Goal: Task Accomplishment & Management: Use online tool/utility

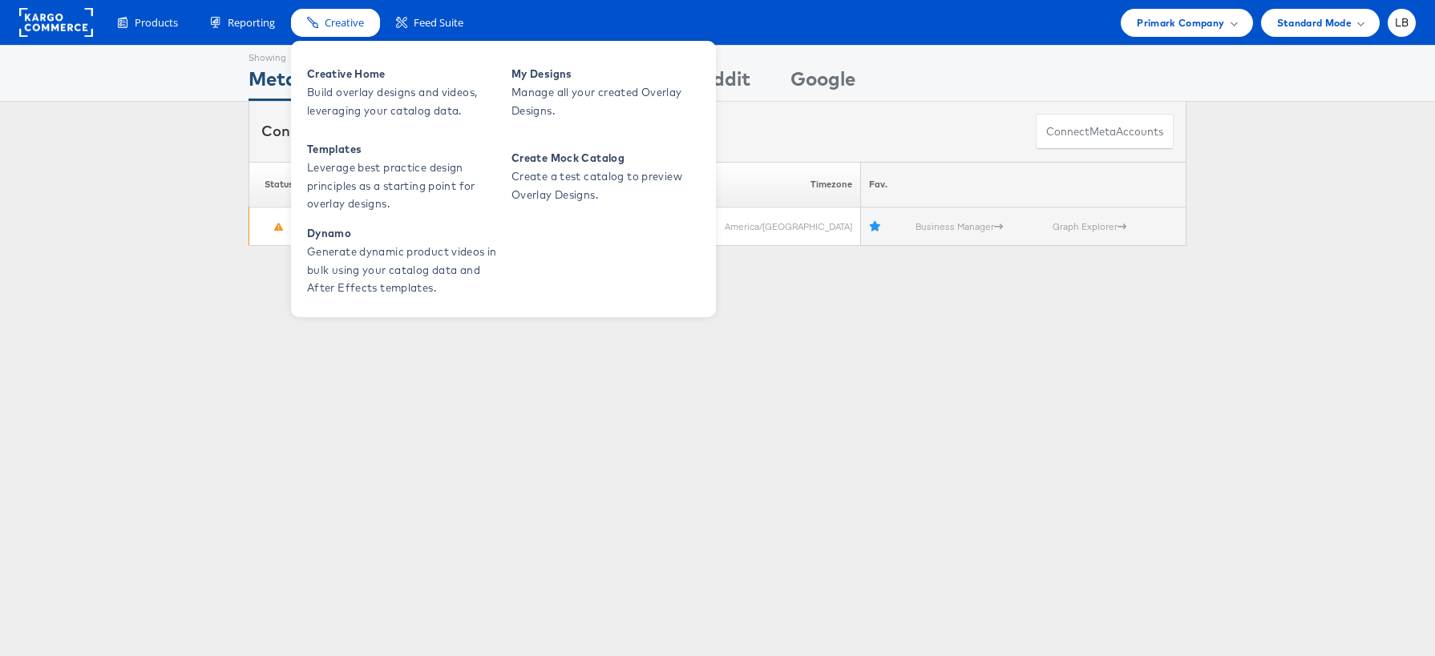
click at [349, 28] on span "Creative" at bounding box center [344, 22] width 39 height 15
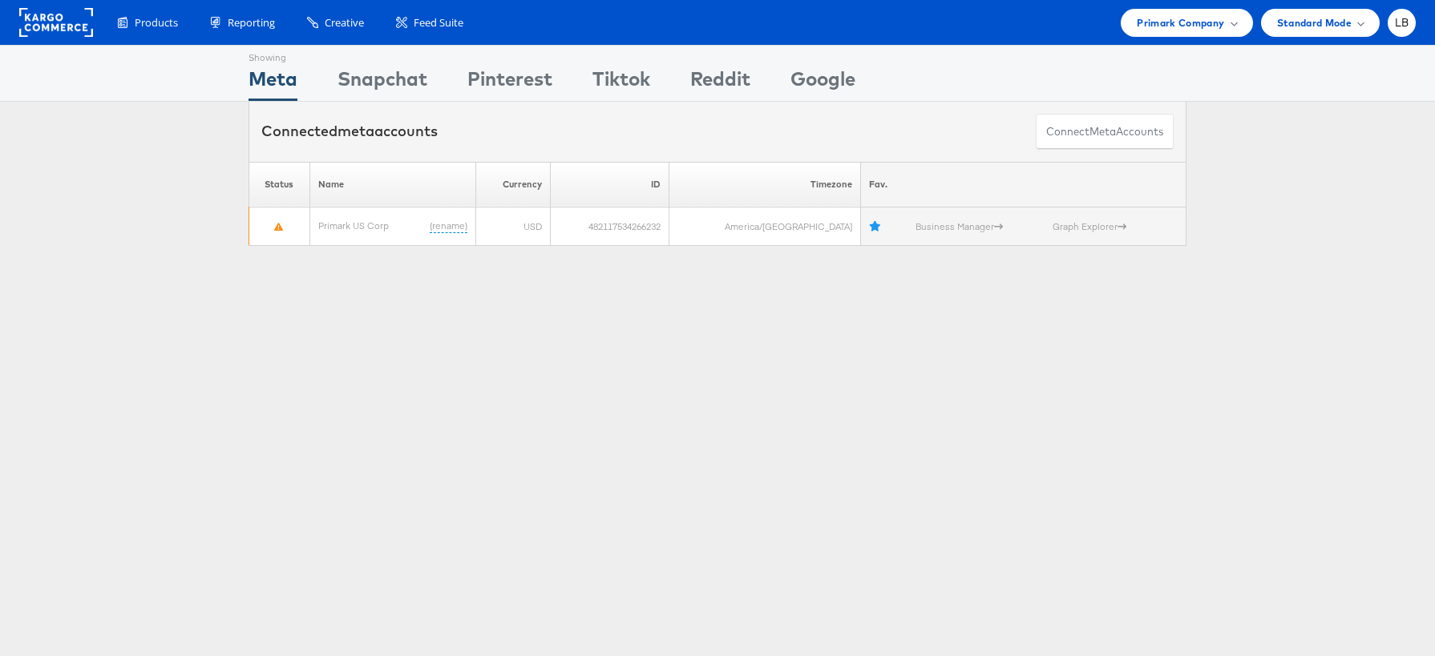
click at [86, 329] on div "Showing Meta Showing [GEOGRAPHIC_DATA] Showing Pinterest Showing Tiktok Showing…" at bounding box center [717, 445] width 1435 height 801
click at [1221, 23] on span "Primark Company" at bounding box center [1179, 22] width 87 height 17
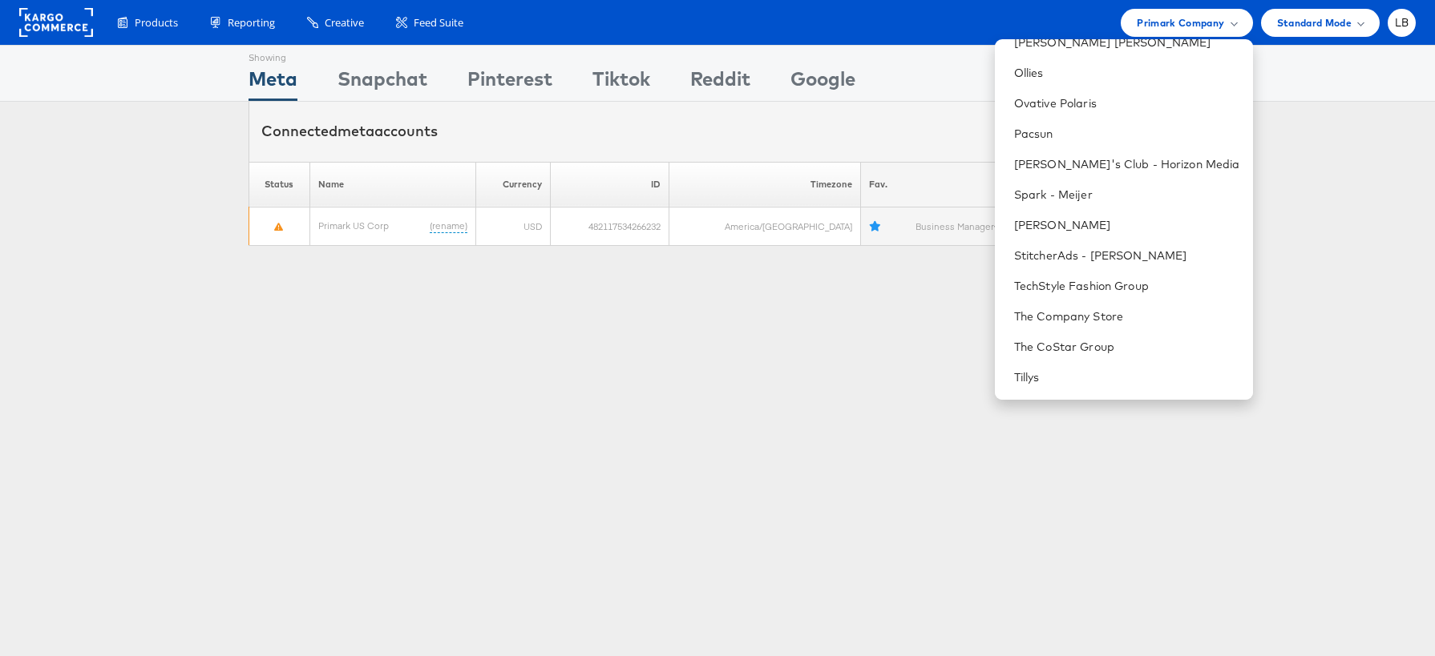
scroll to position [908, 0]
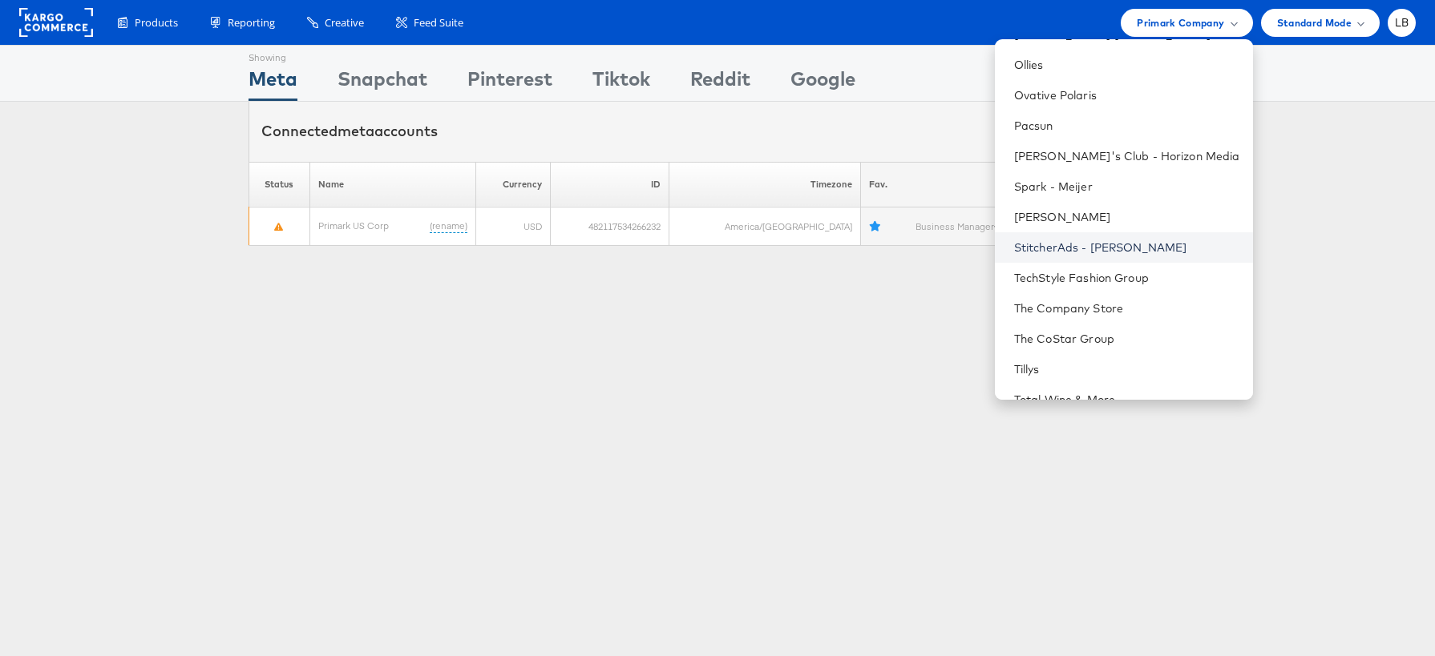
click at [1215, 242] on link "StitcherAds - [PERSON_NAME]" at bounding box center [1127, 248] width 226 height 16
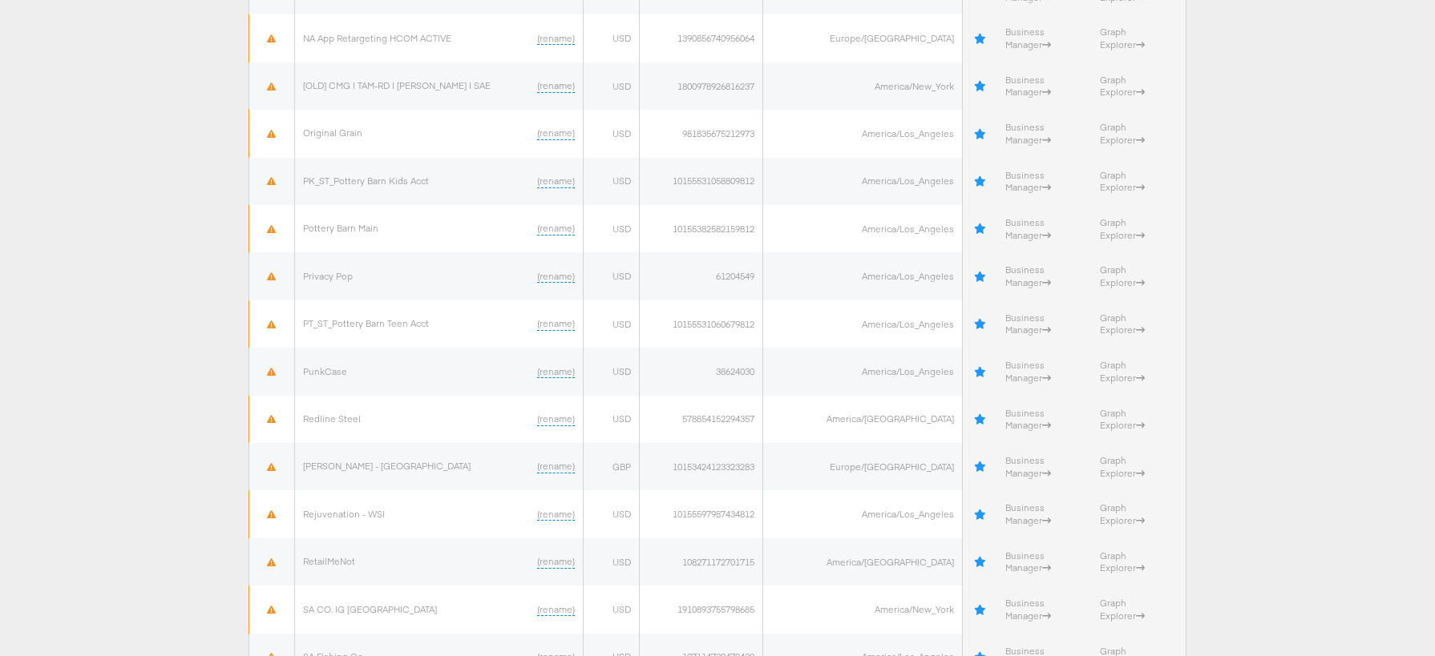
scroll to position [3777, 0]
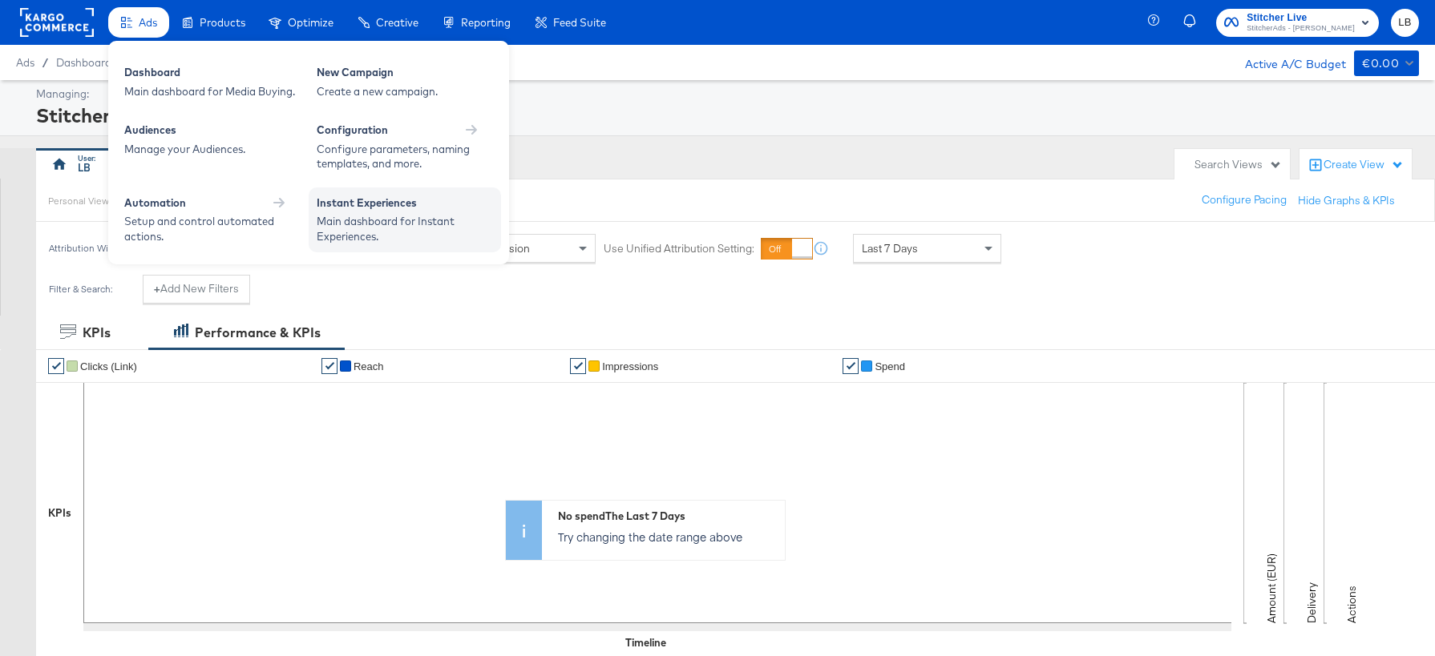
click at [467, 213] on div "Instant Experiences" at bounding box center [405, 205] width 176 height 19
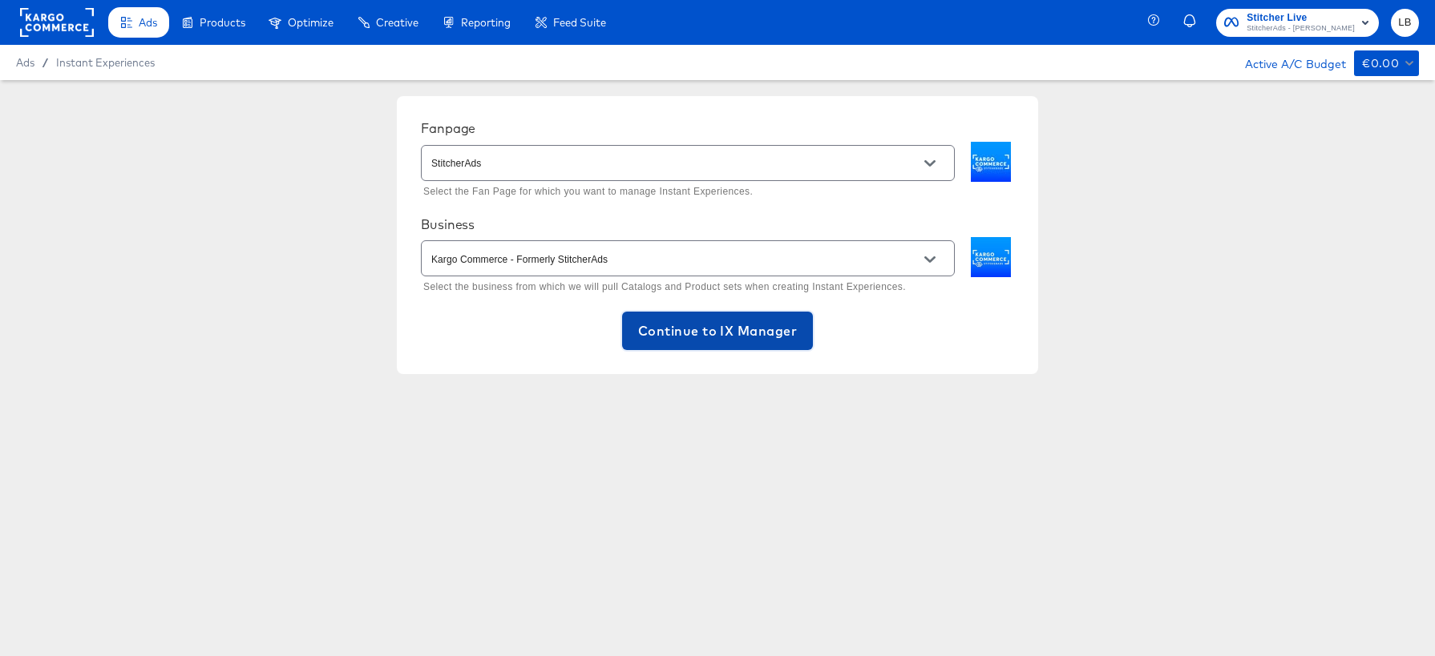
click at [702, 322] on span "Continue to IX Manager" at bounding box center [717, 331] width 159 height 22
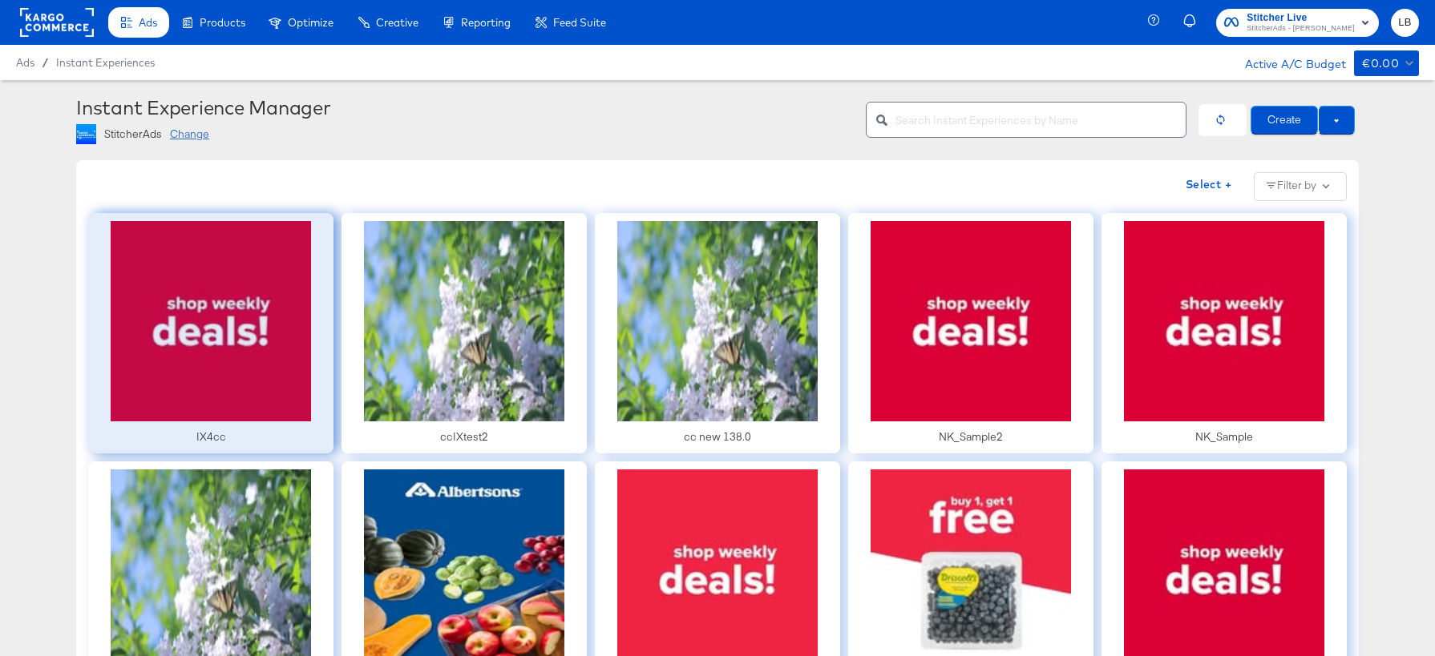
click at [244, 269] on div at bounding box center [210, 333] width 245 height 240
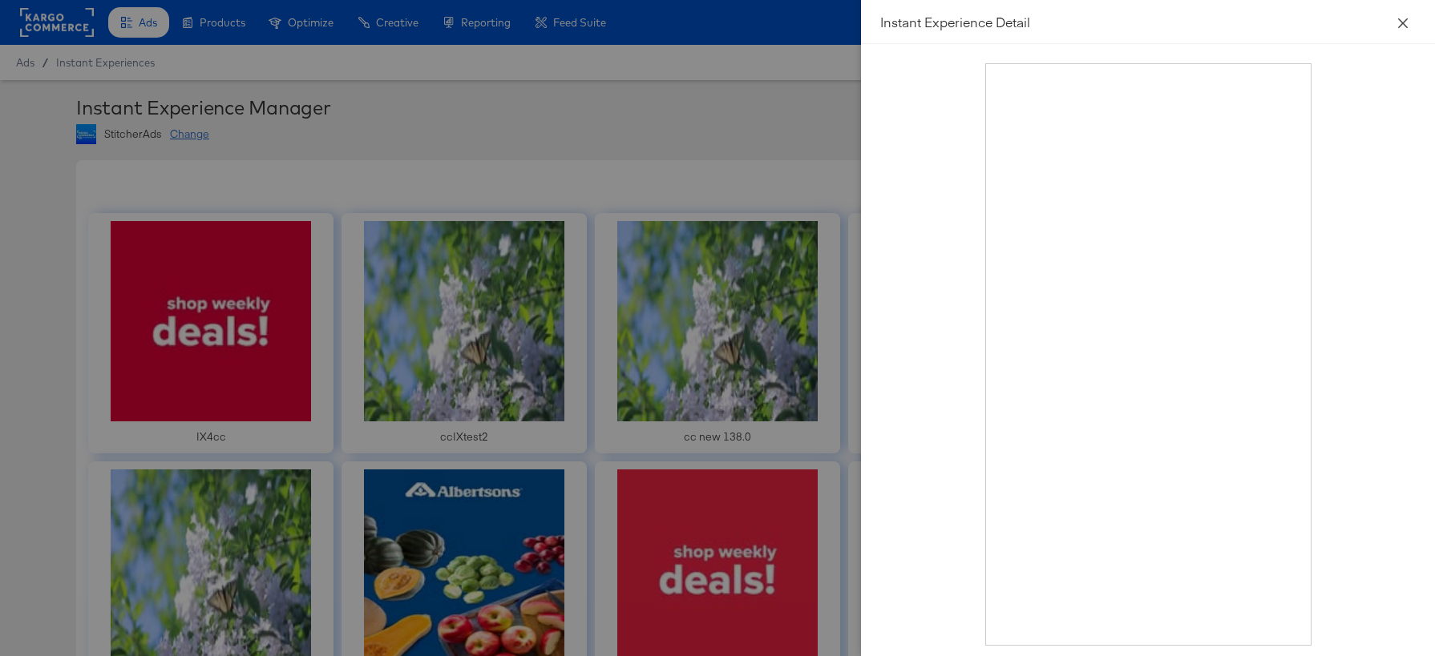
click at [1402, 22] on icon "close" at bounding box center [1403, 23] width 10 height 10
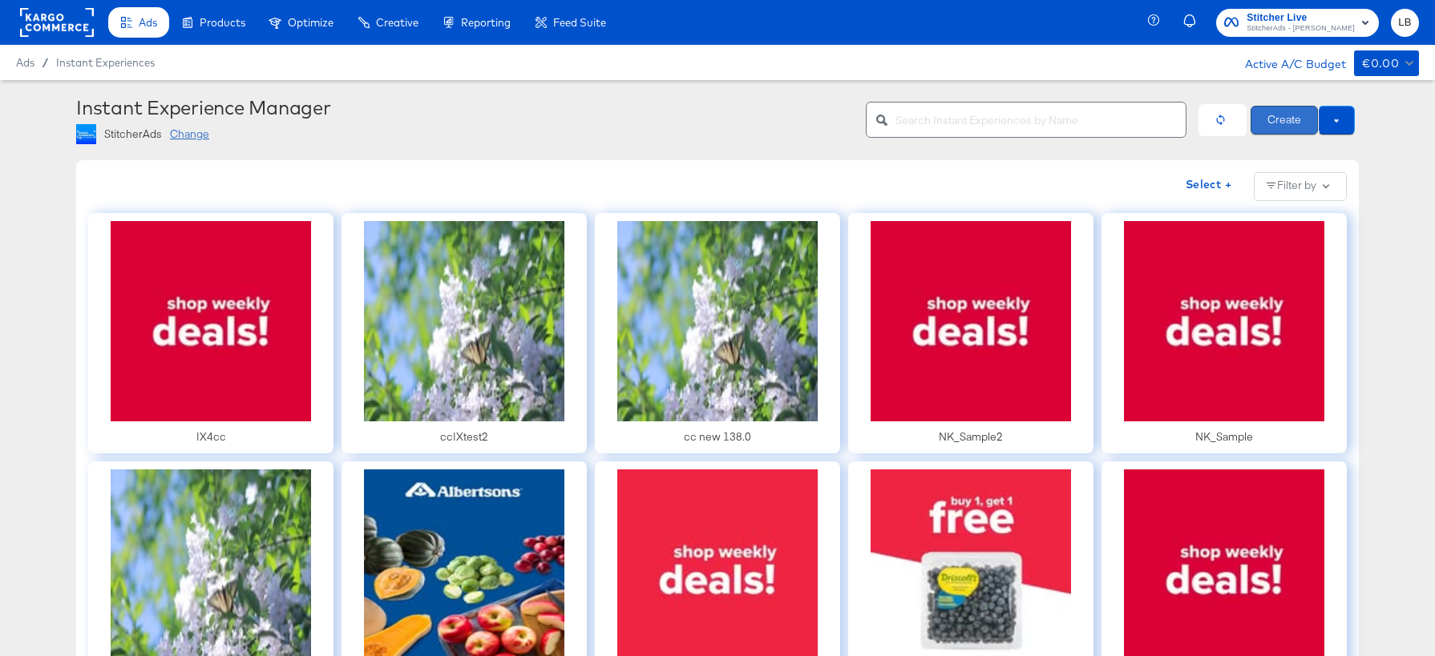
click at [1291, 122] on button "Create" at bounding box center [1283, 120] width 67 height 29
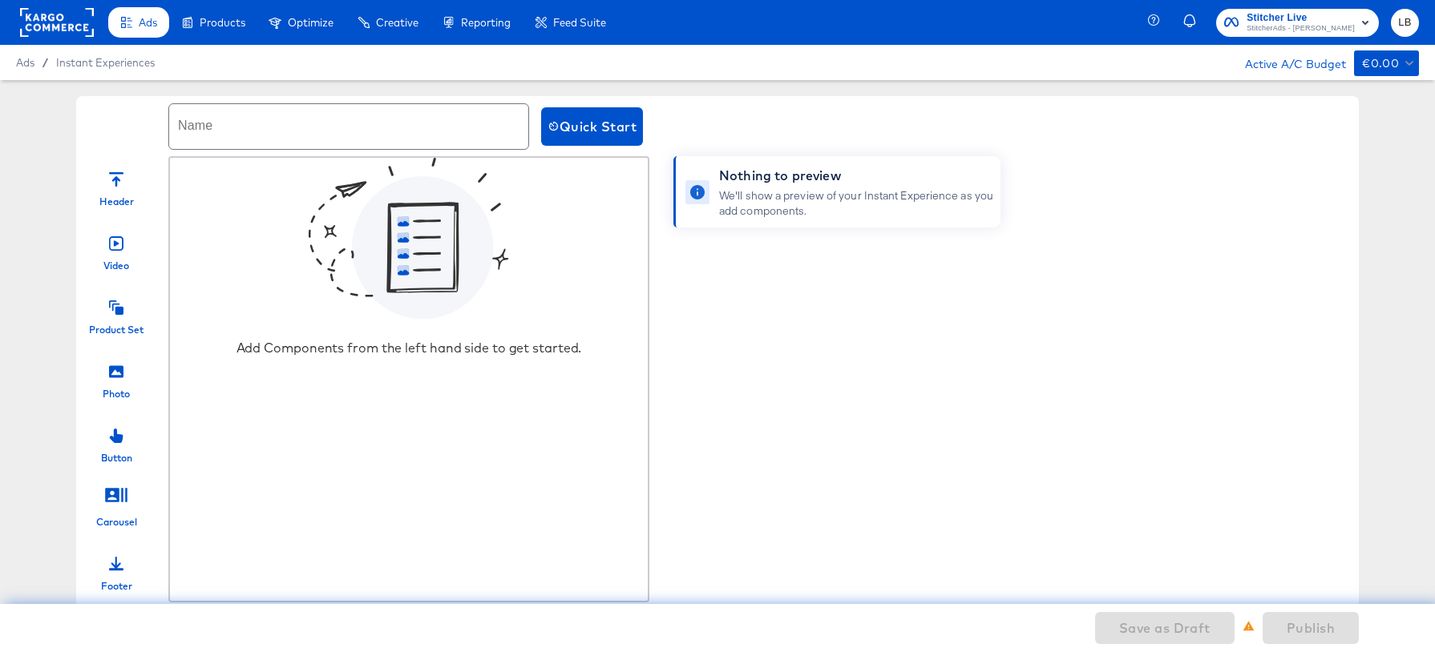
click at [117, 177] on icon at bounding box center [116, 179] width 14 height 14
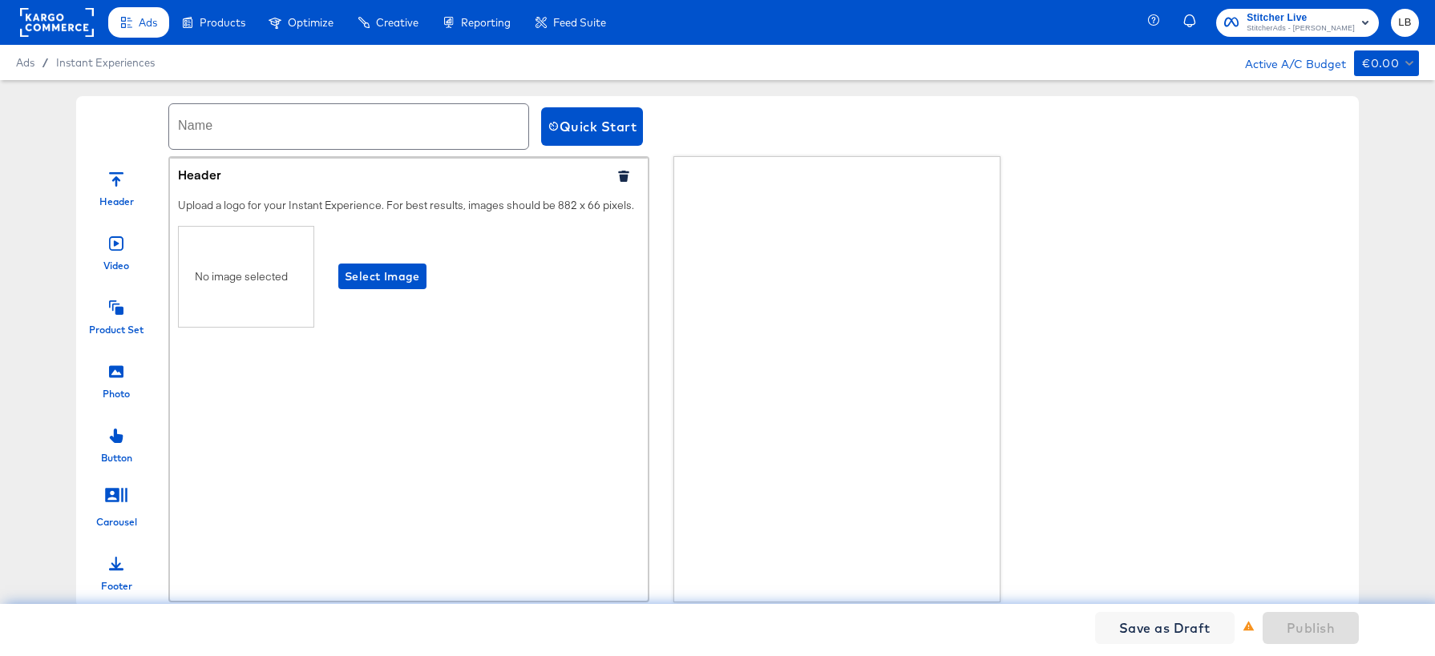
click at [114, 247] on icon at bounding box center [116, 243] width 14 height 14
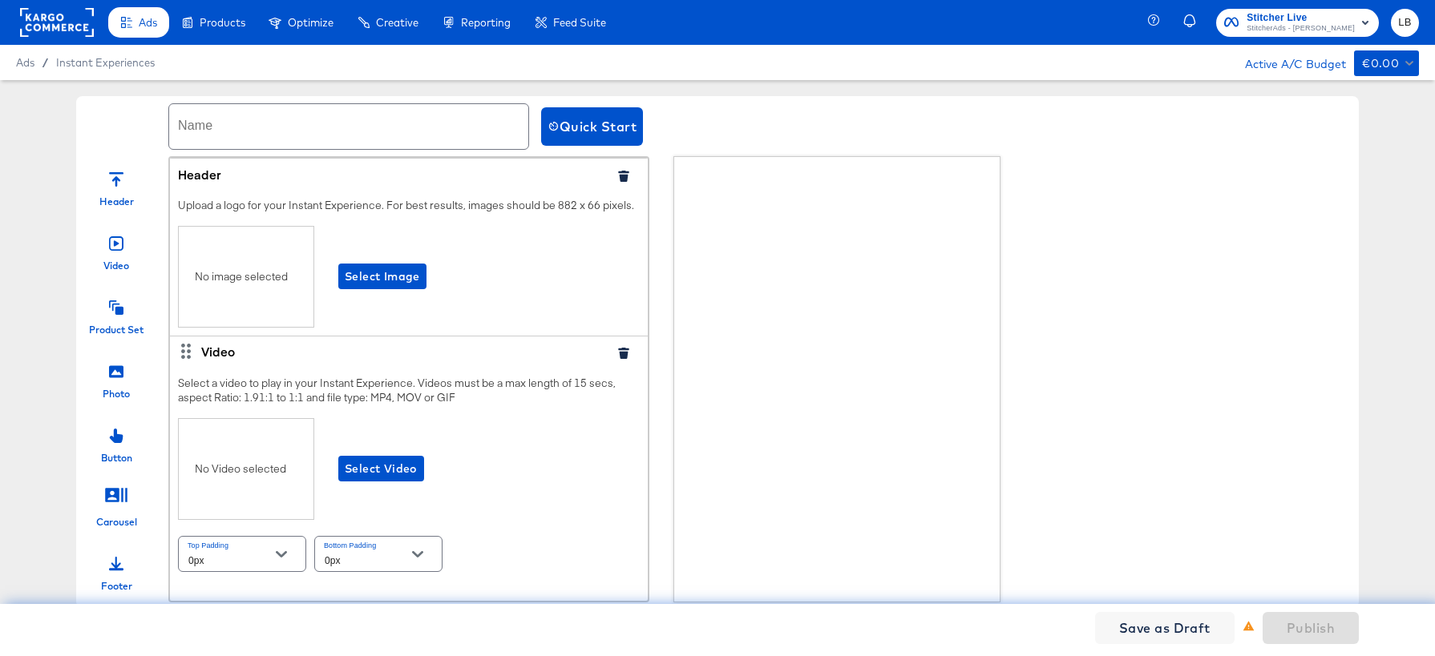
click at [121, 309] on icon at bounding box center [116, 308] width 14 height 14
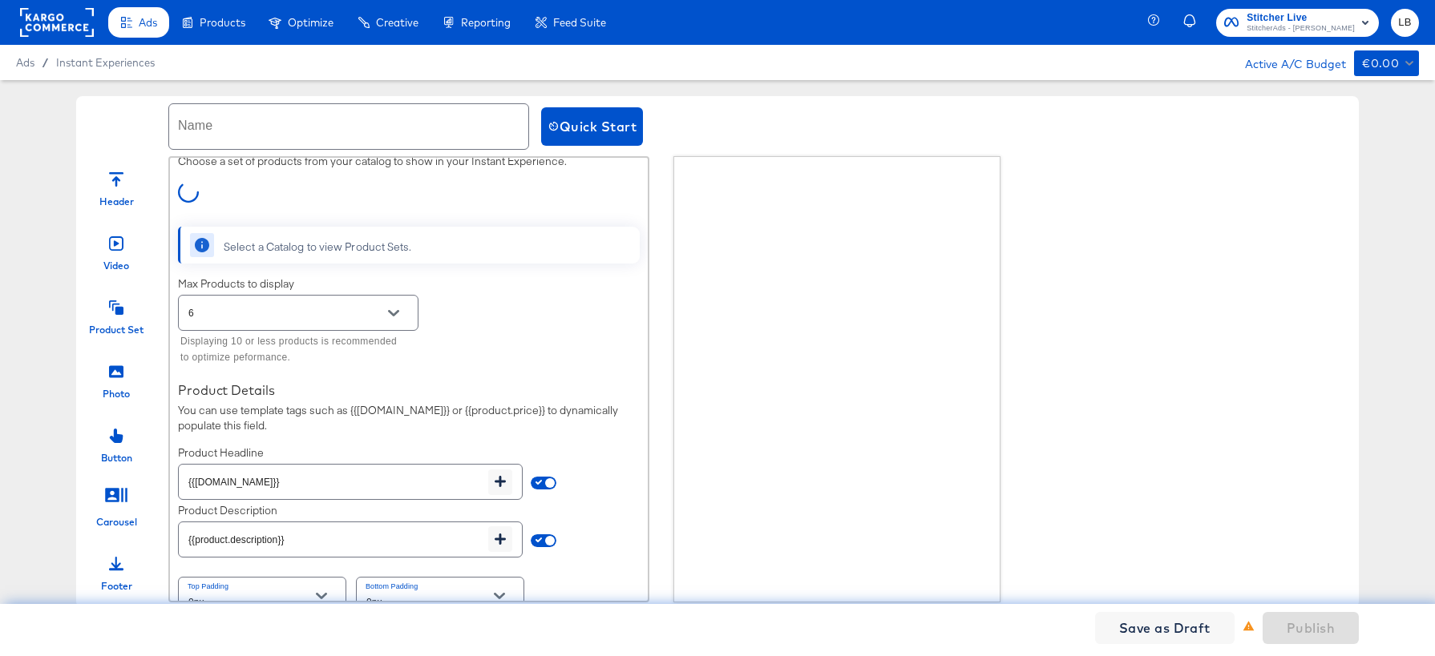
scroll to position [493, 0]
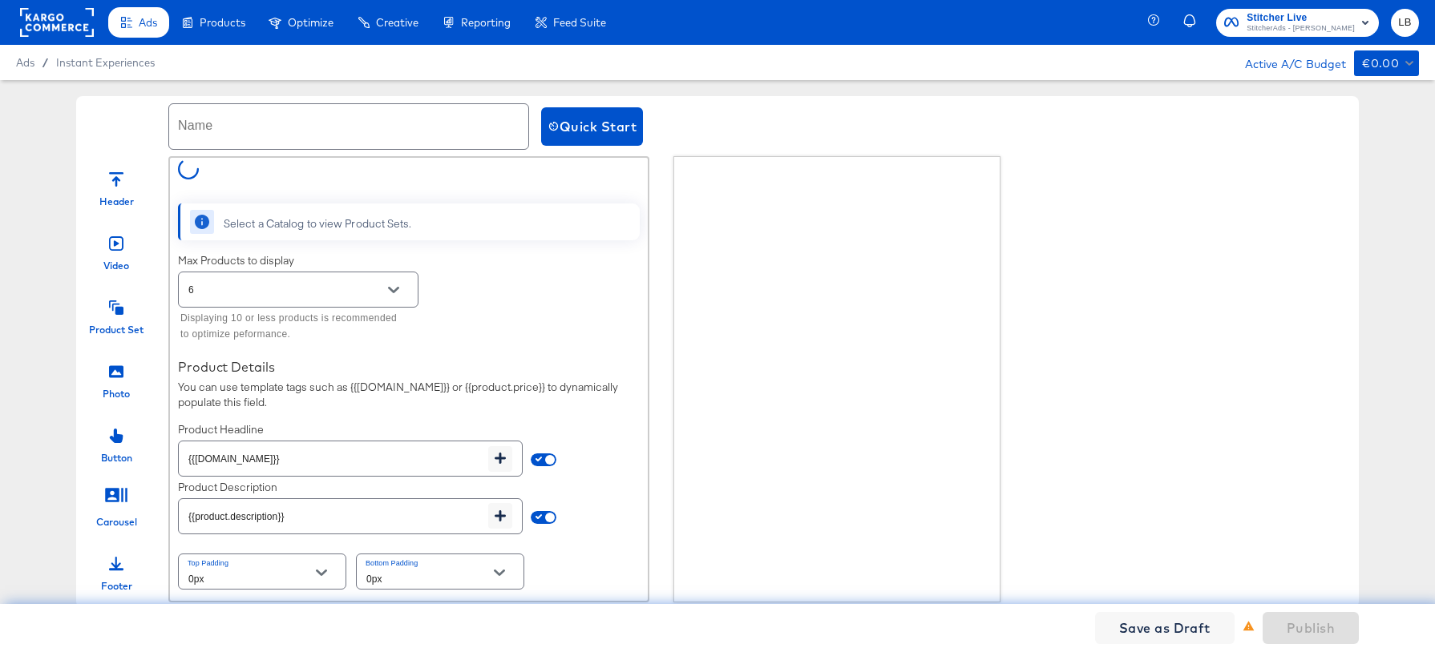
click at [113, 376] on icon at bounding box center [116, 371] width 14 height 12
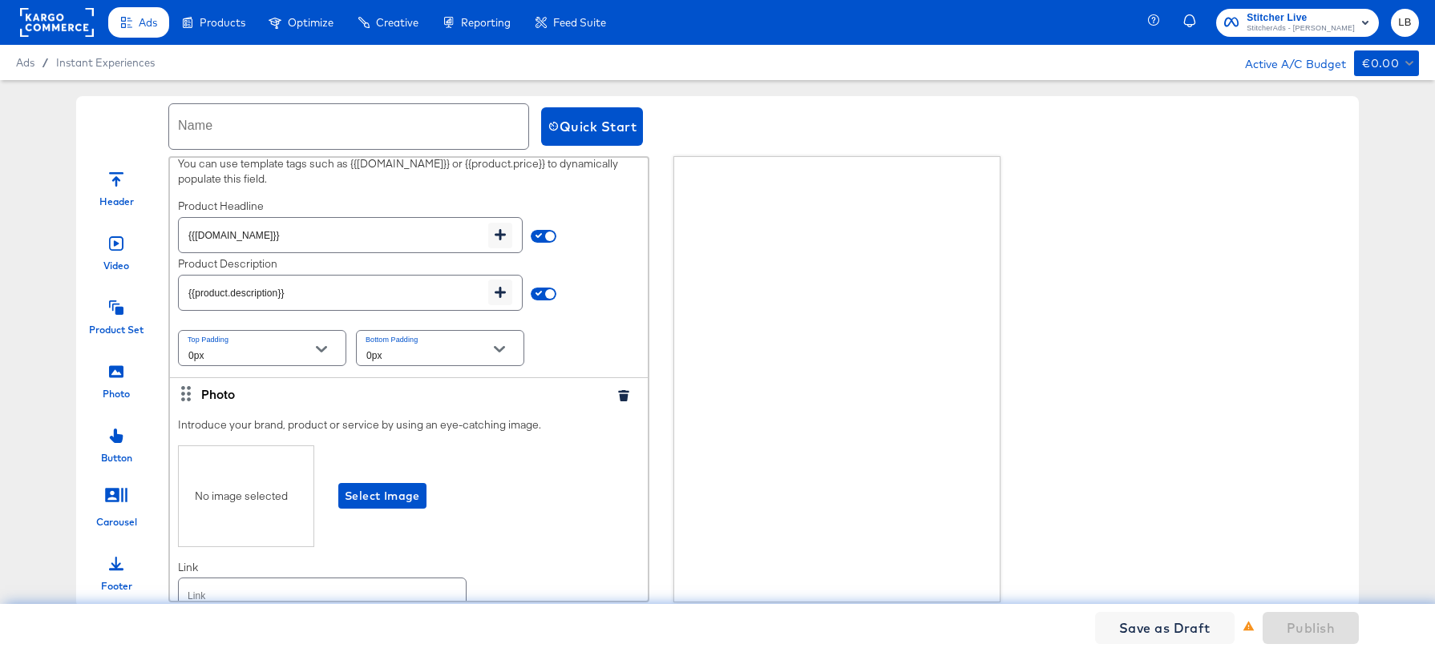
scroll to position [797, 0]
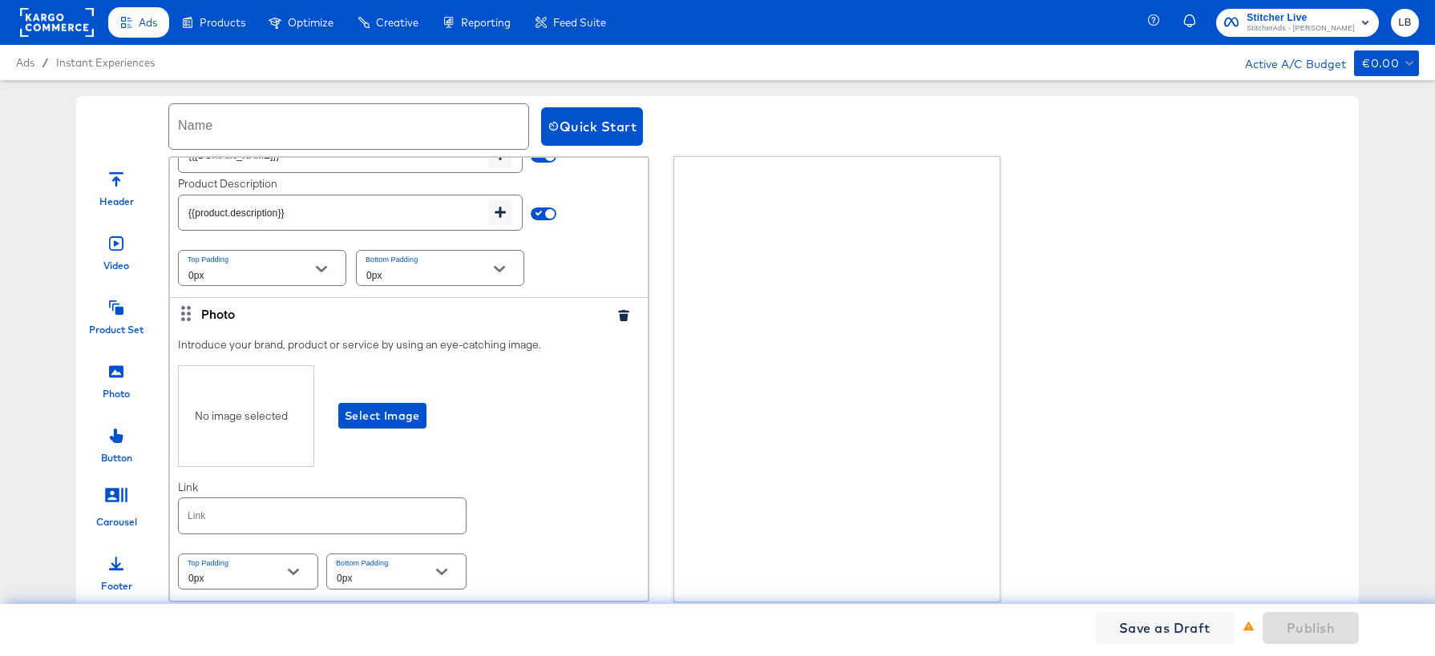
click at [111, 445] on div at bounding box center [116, 434] width 14 height 34
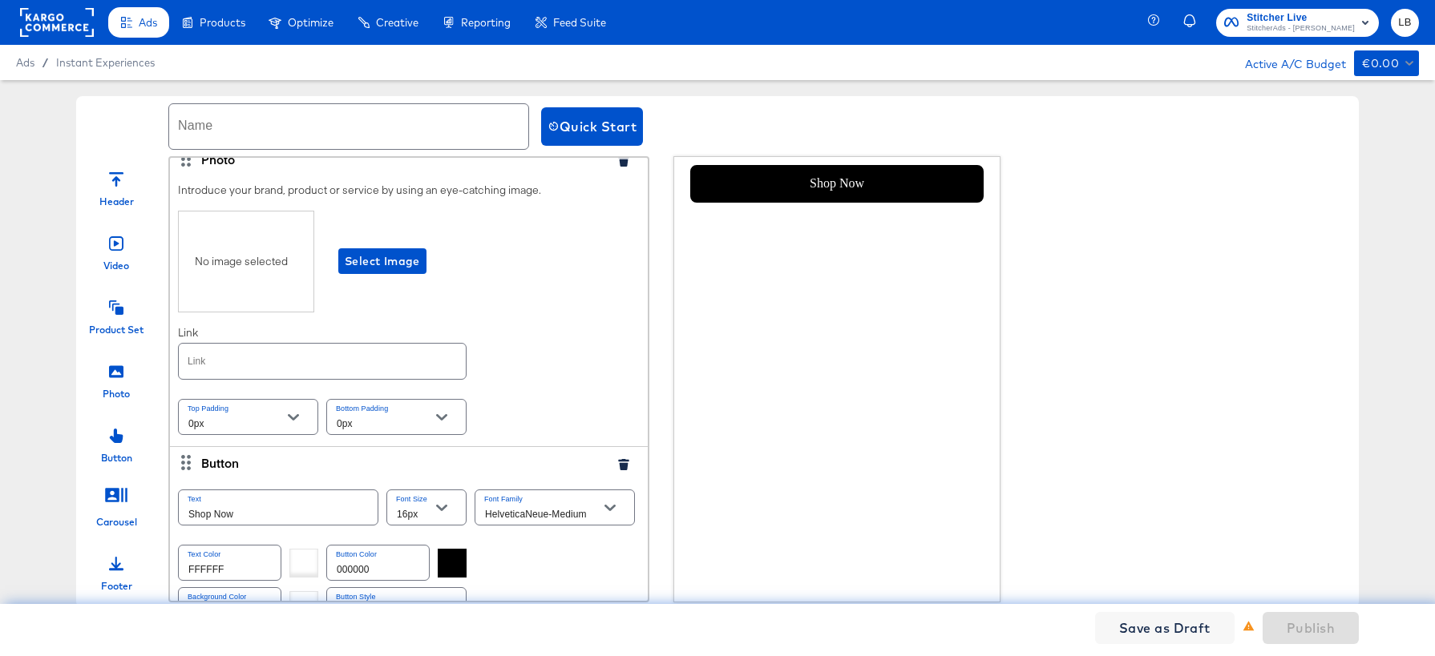
scroll to position [1041, 0]
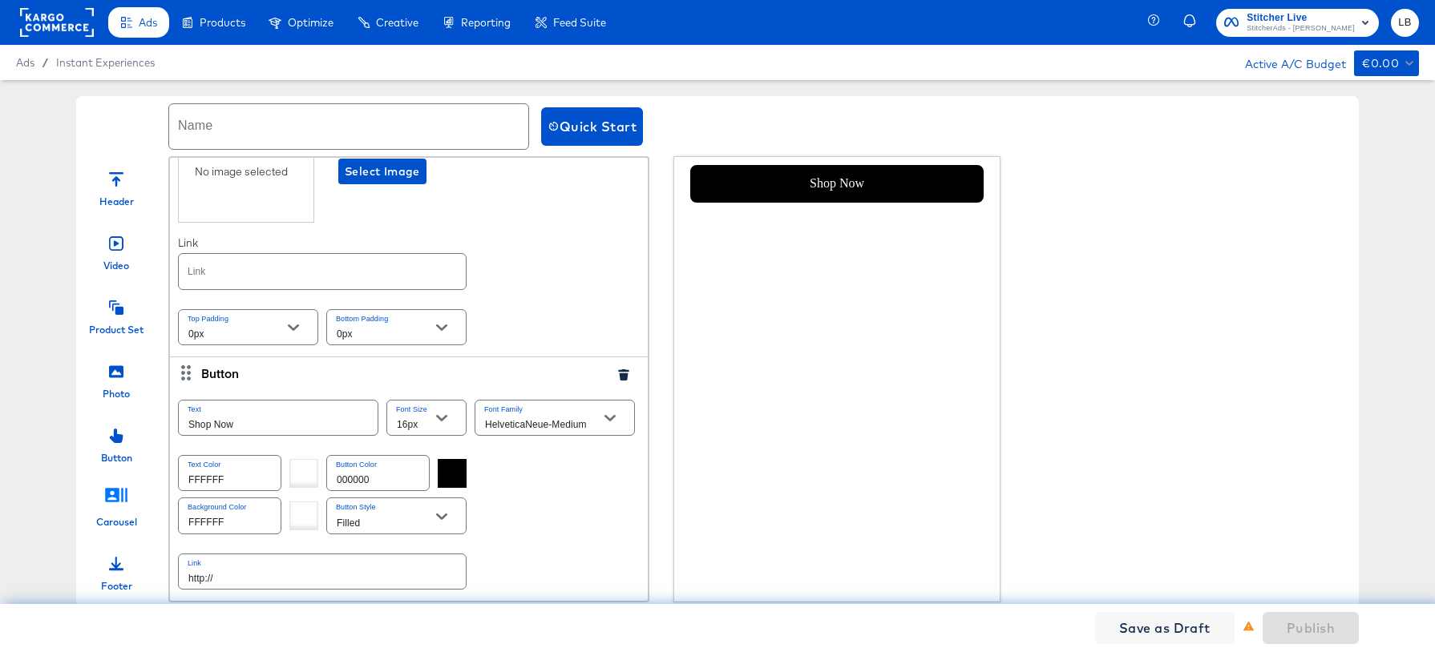
click at [115, 493] on icon at bounding box center [116, 495] width 22 height 14
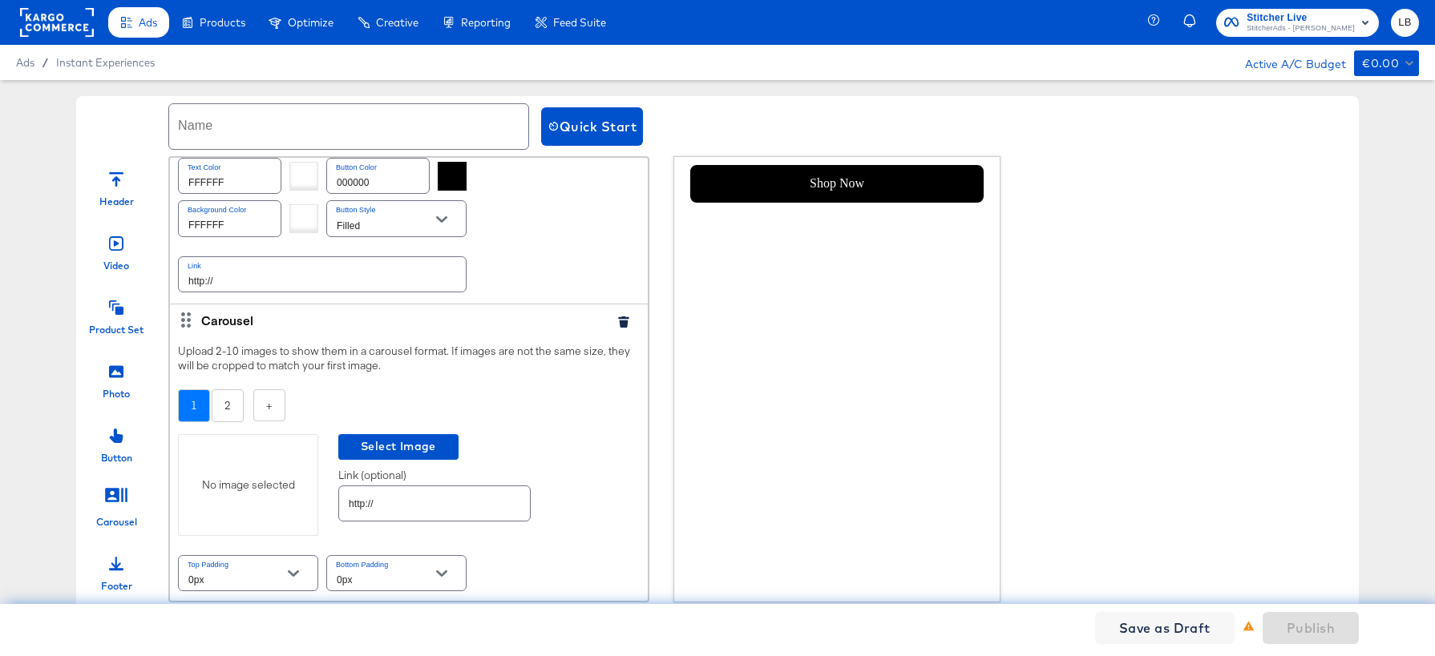
scroll to position [1340, 0]
click at [115, 560] on icon at bounding box center [116, 564] width 14 height 14
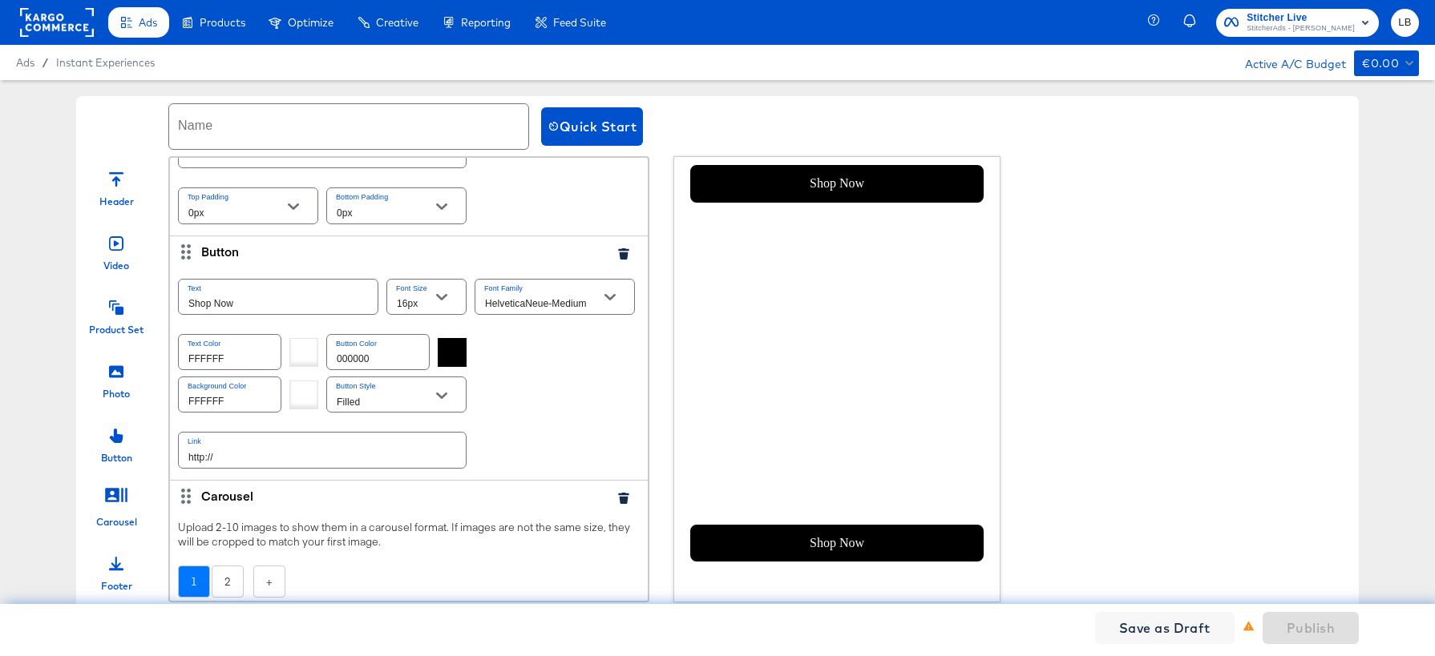
scroll to position [1184, 0]
click at [450, 360] on div at bounding box center [452, 356] width 29 height 29
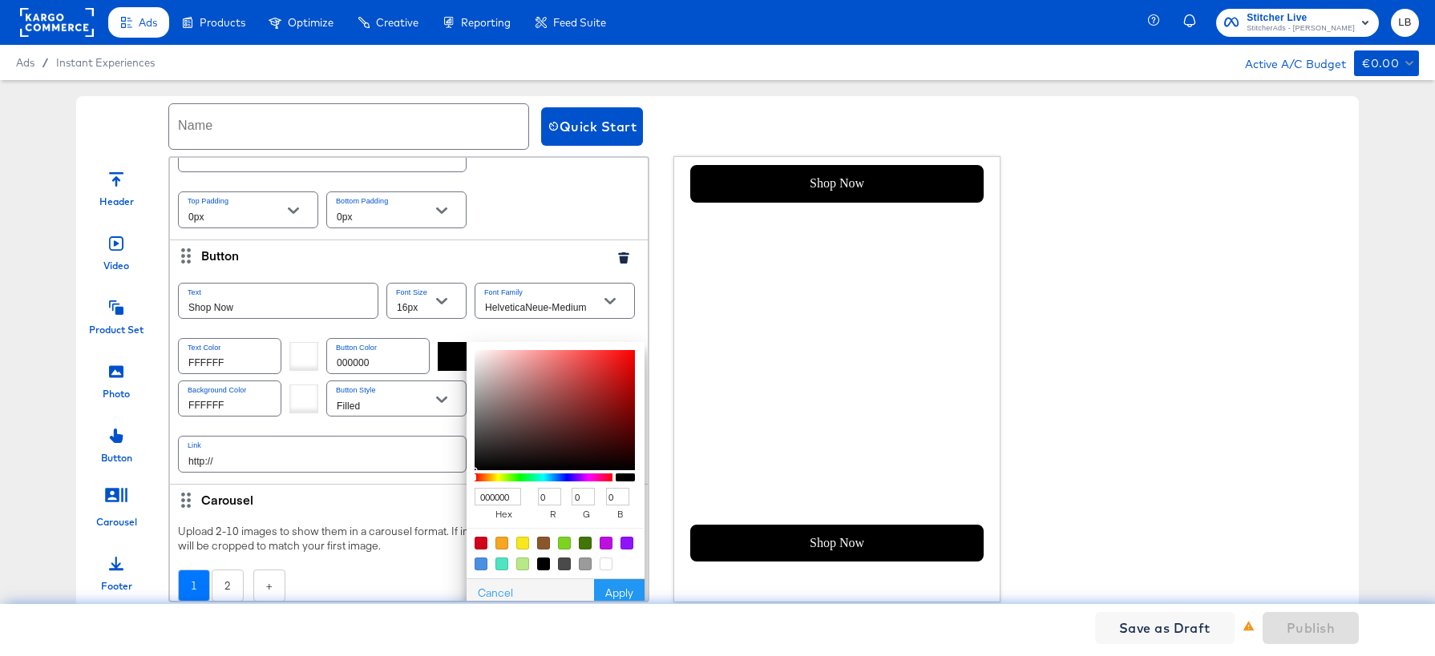
type input "7F1C1C"
type input "127"
type input "28"
click at [599, 410] on div at bounding box center [554, 410] width 160 height 120
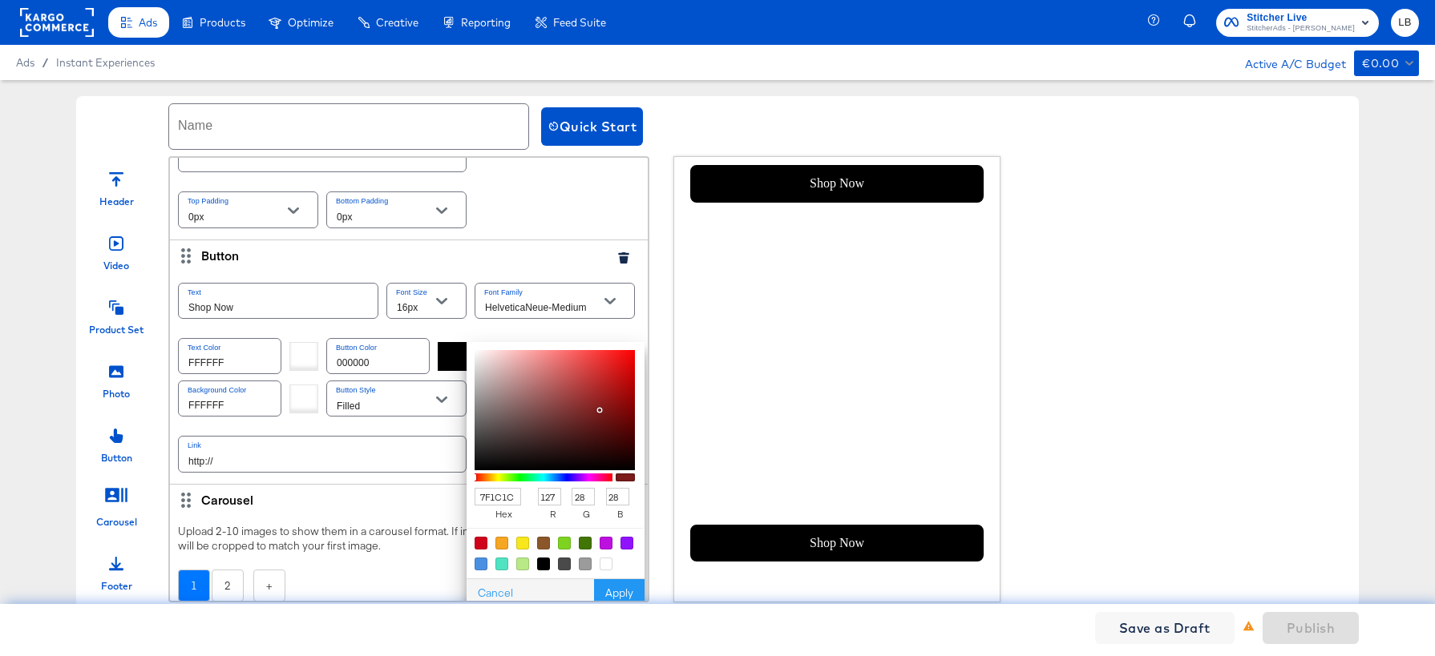
type input "CB1C1C"
type input "203"
click at [612, 374] on div at bounding box center [554, 410] width 160 height 120
click at [611, 585] on button "Apply" at bounding box center [619, 593] width 50 height 29
type input "cb1c1c"
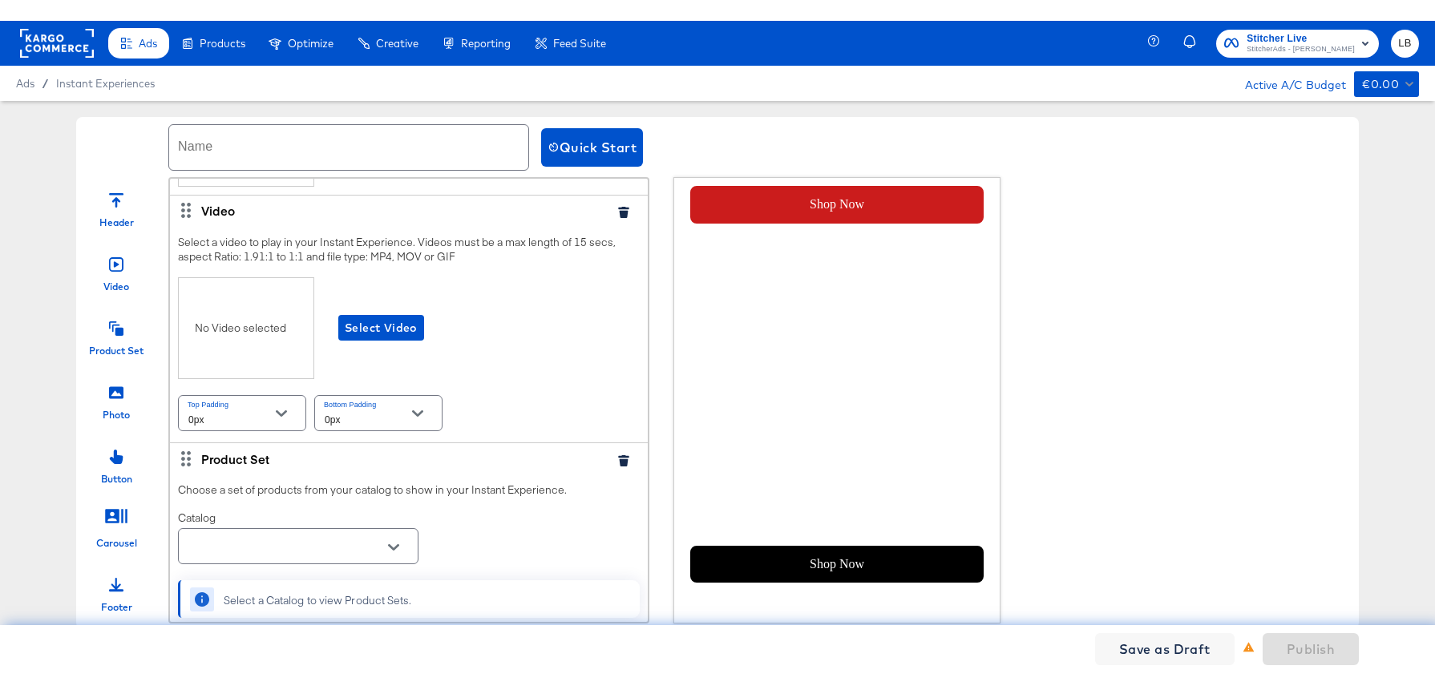
scroll to position [0, 0]
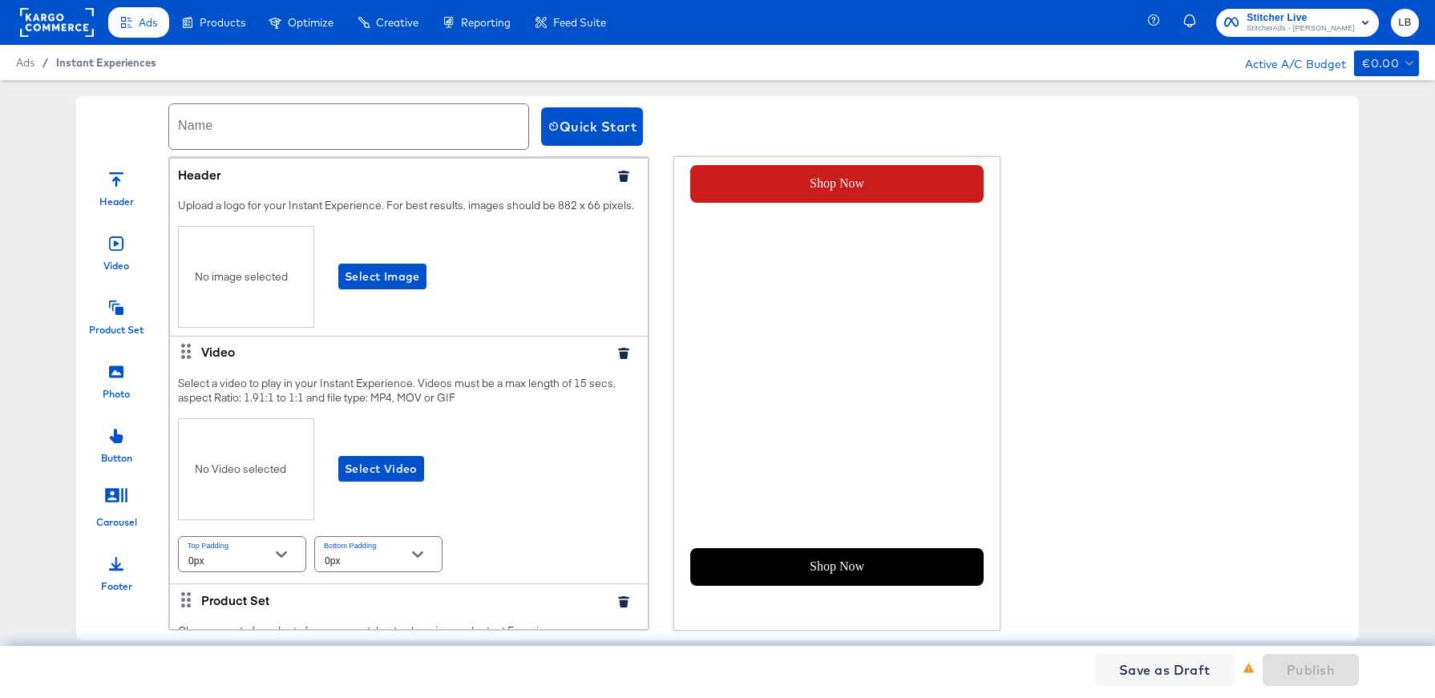
click at [102, 63] on span "Instant Experiences" at bounding box center [106, 62] width 100 height 13
